Goal: Task Accomplishment & Management: Use online tool/utility

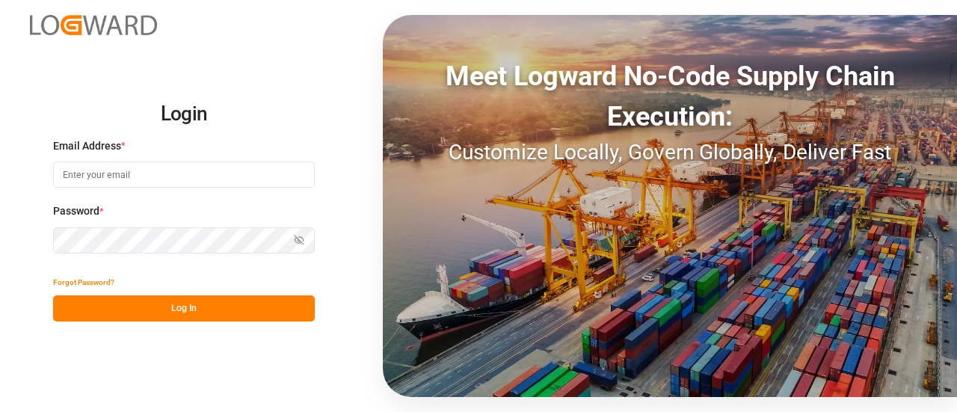
type input "[EMAIL_ADDRESS][PERSON_NAME][DOMAIN_NAME]"
click at [173, 310] on button "Log In" at bounding box center [184, 308] width 262 height 26
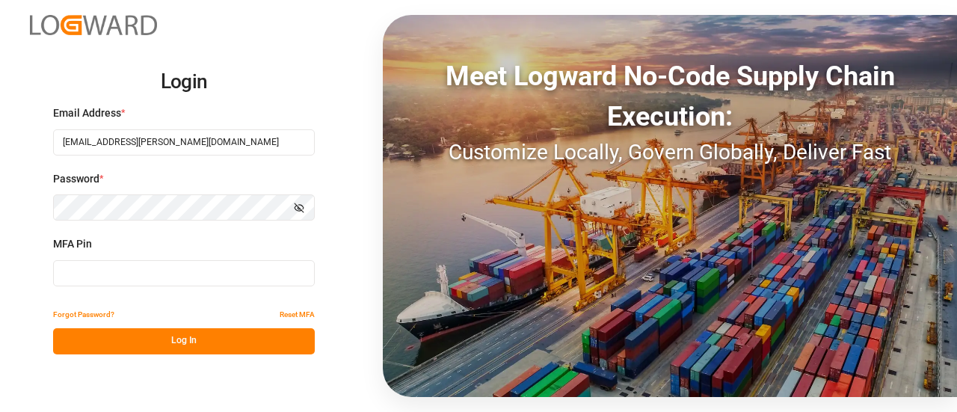
click at [102, 277] on input at bounding box center [184, 273] width 262 height 26
type input "3"
type input "413211"
click at [129, 345] on button "Log In" at bounding box center [184, 341] width 262 height 26
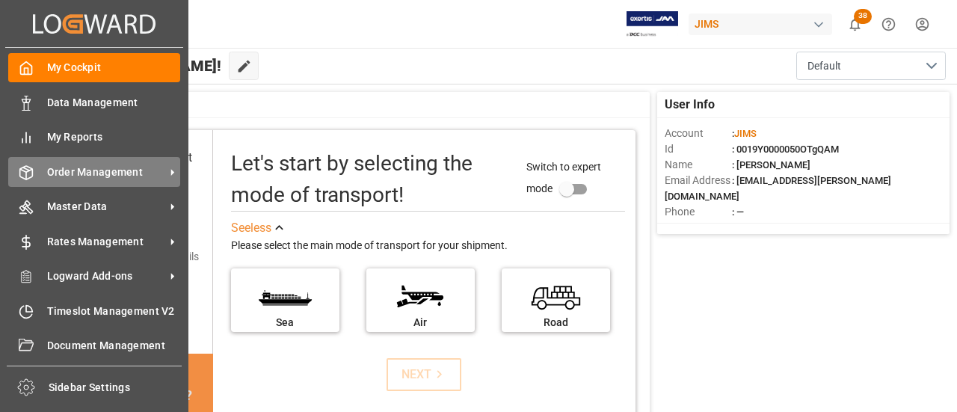
click at [84, 174] on span "Order Management" at bounding box center [106, 173] width 118 height 16
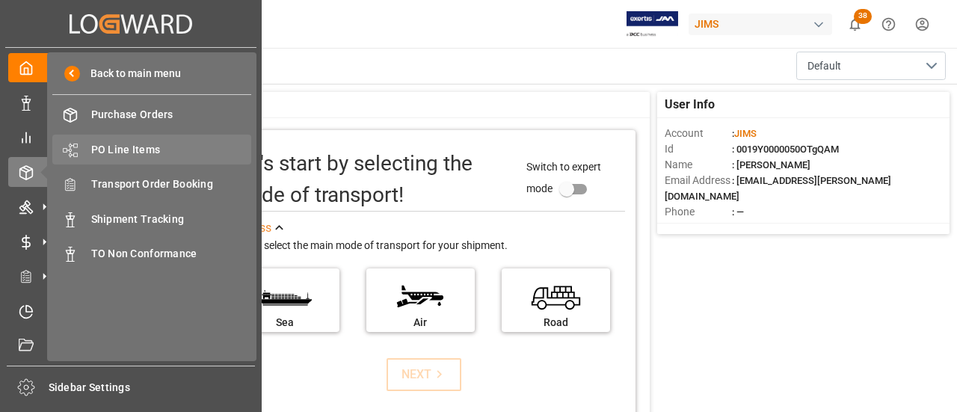
click at [148, 153] on span "PO Line Items" at bounding box center [171, 150] width 161 height 16
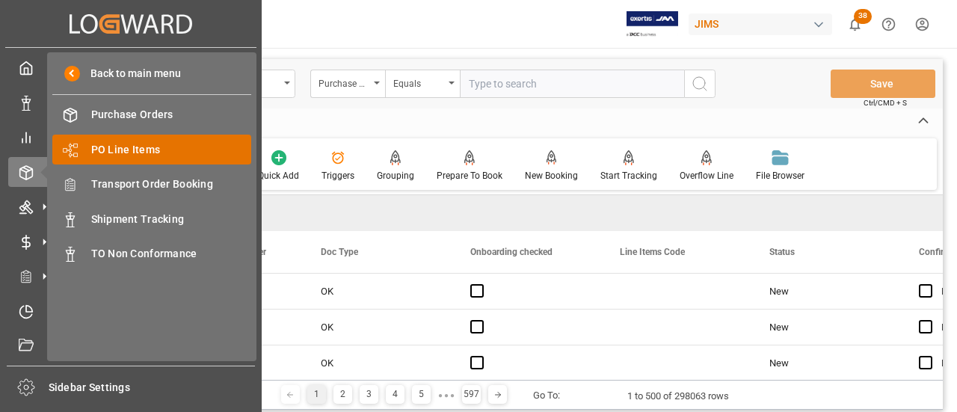
click at [114, 156] on span "PO Line Items" at bounding box center [171, 150] width 161 height 16
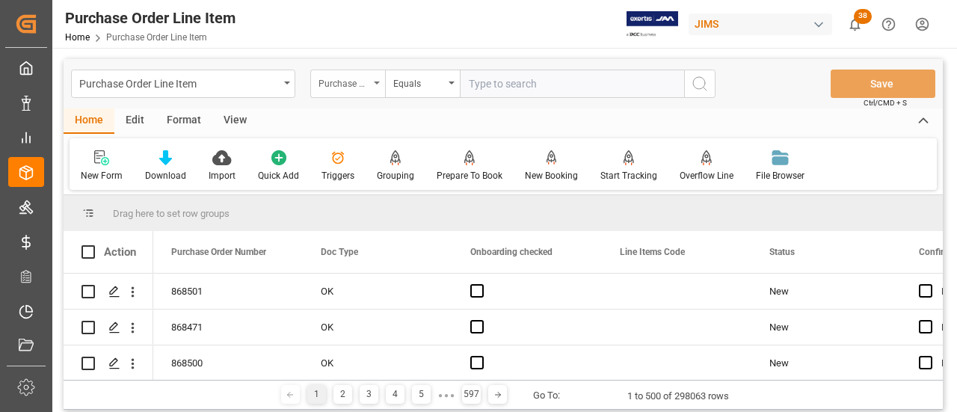
click at [360, 79] on div "Purchase Order Number" at bounding box center [344, 81] width 51 height 17
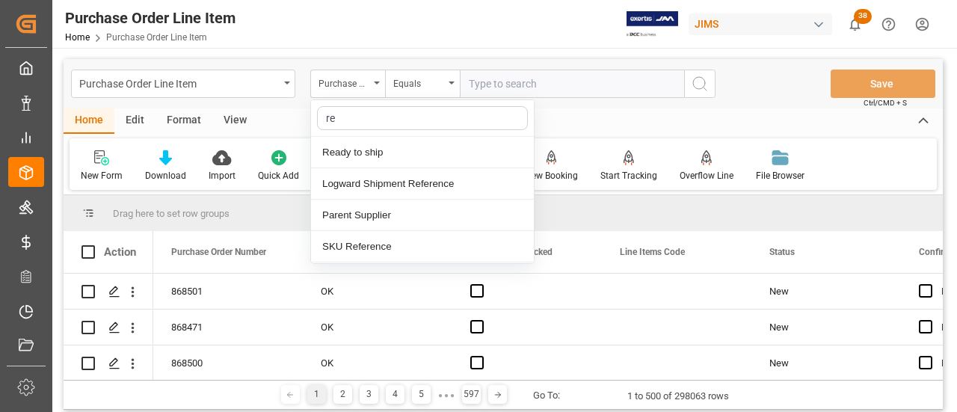
type input "ref"
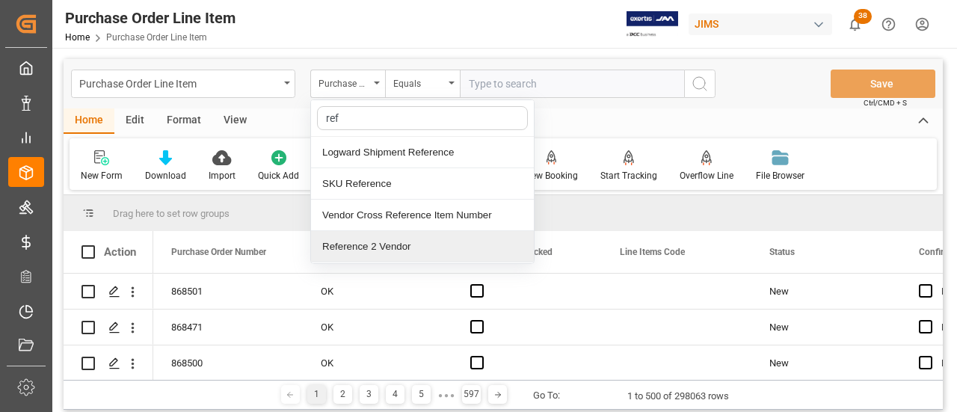
click at [365, 246] on div "Reference 2 Vendor" at bounding box center [422, 246] width 223 height 31
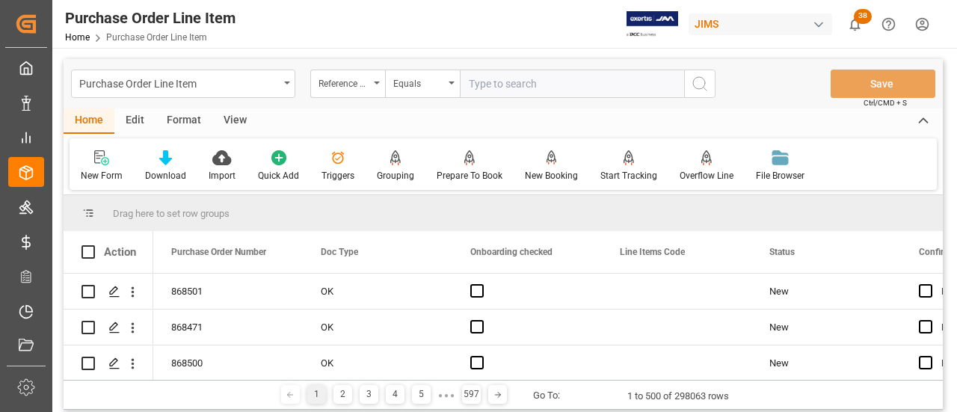
click at [526, 90] on input "text" at bounding box center [572, 84] width 224 height 28
paste input "77-11051-[GEOGRAPHIC_DATA]"
type input "77-11051-[GEOGRAPHIC_DATA]"
click at [690, 83] on button "search button" at bounding box center [699, 84] width 31 height 28
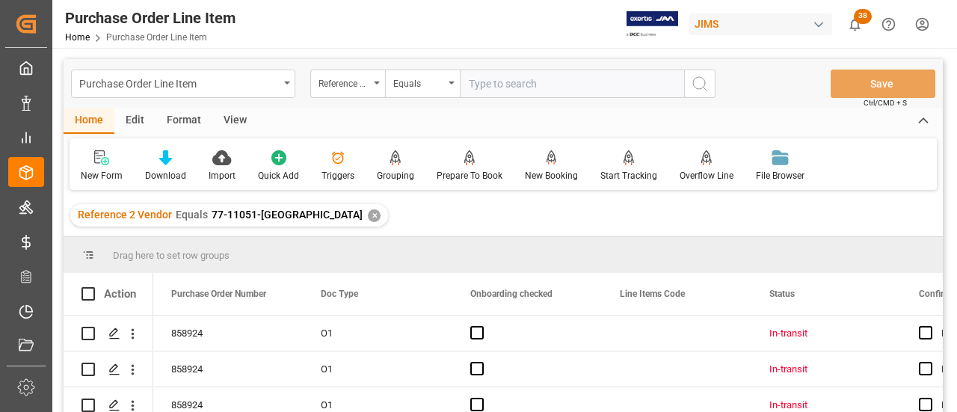
click at [230, 126] on div "View" at bounding box center [235, 120] width 46 height 25
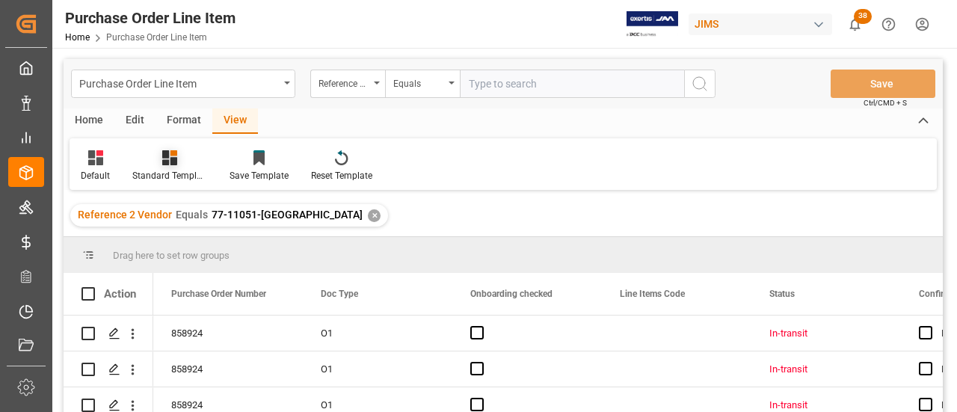
click at [173, 162] on icon at bounding box center [169, 157] width 15 height 15
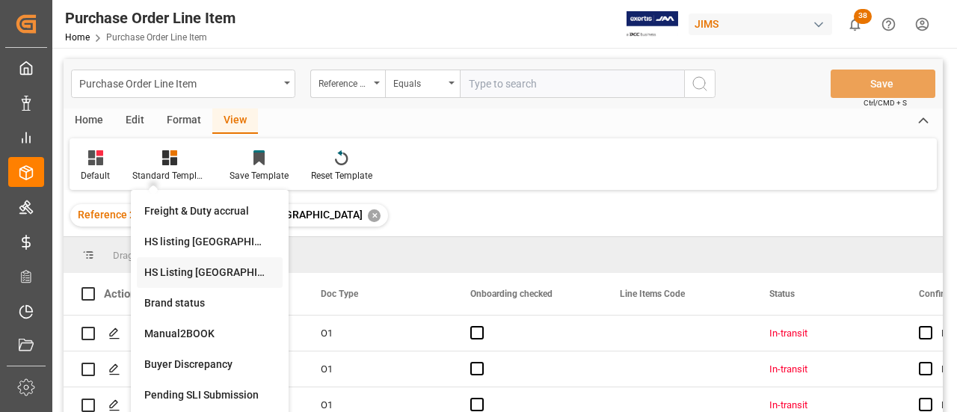
click at [193, 264] on div "HS Listing [GEOGRAPHIC_DATA]" at bounding box center [210, 272] width 146 height 31
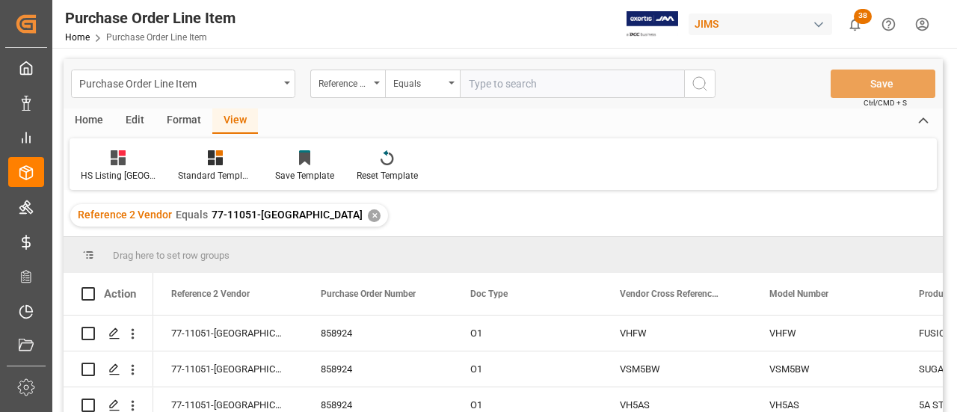
click at [85, 122] on div "Home" at bounding box center [89, 120] width 51 height 25
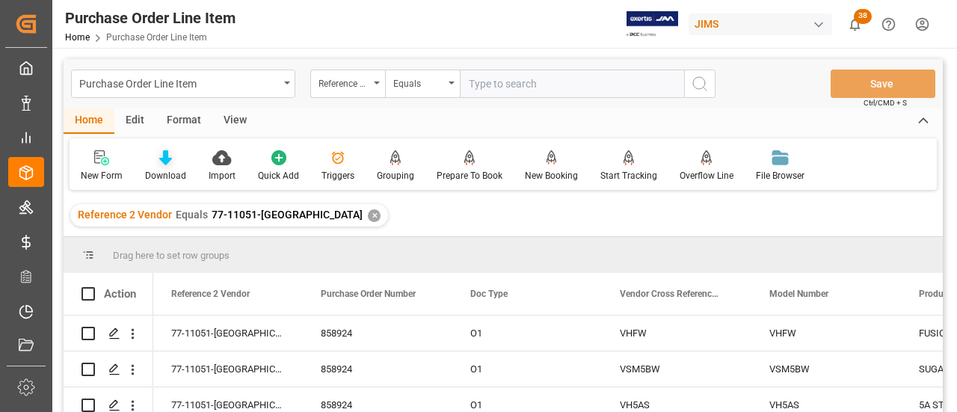
click at [153, 159] on div at bounding box center [165, 158] width 41 height 16
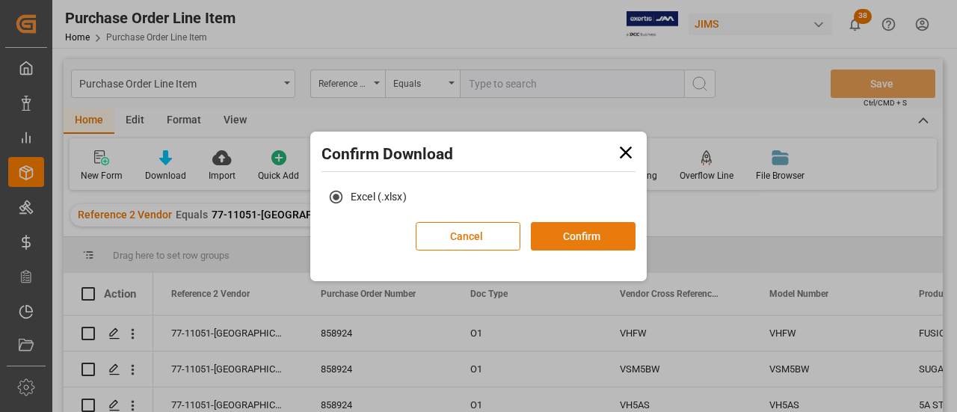
click at [553, 233] on button "Confirm" at bounding box center [583, 236] width 105 height 28
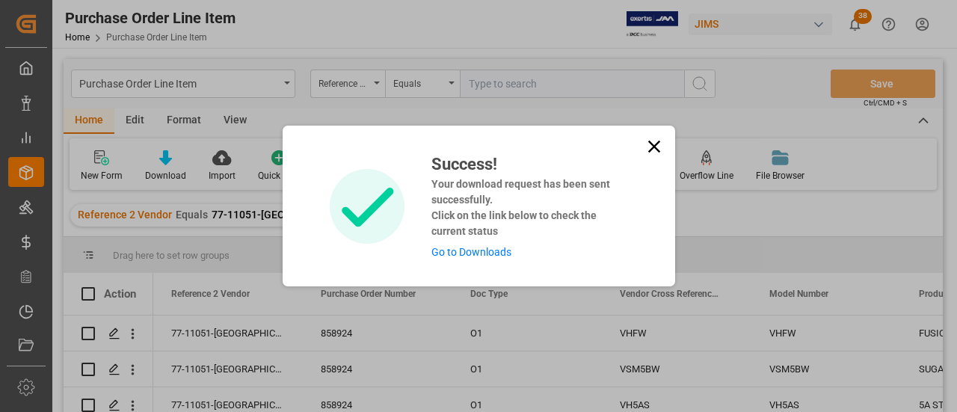
click at [488, 251] on link "Go to Downloads" at bounding box center [471, 252] width 80 height 12
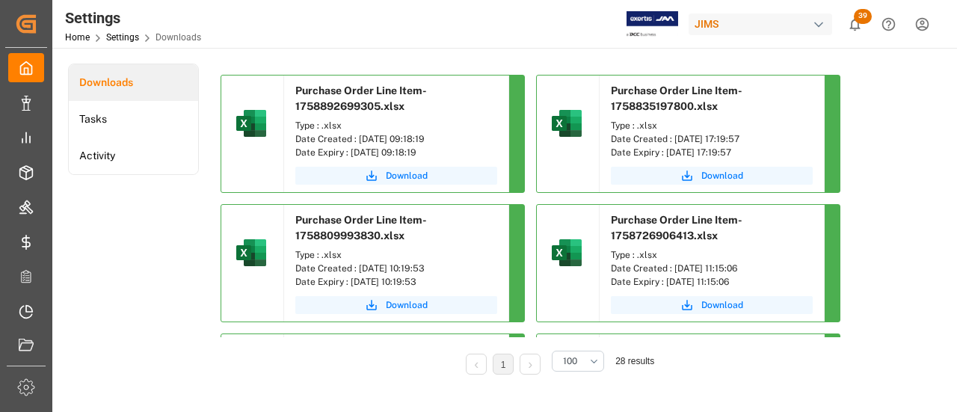
click at [139, 255] on div "Downloads Tasks Activity" at bounding box center [133, 230] width 131 height 332
